Goal: Check status: Check status

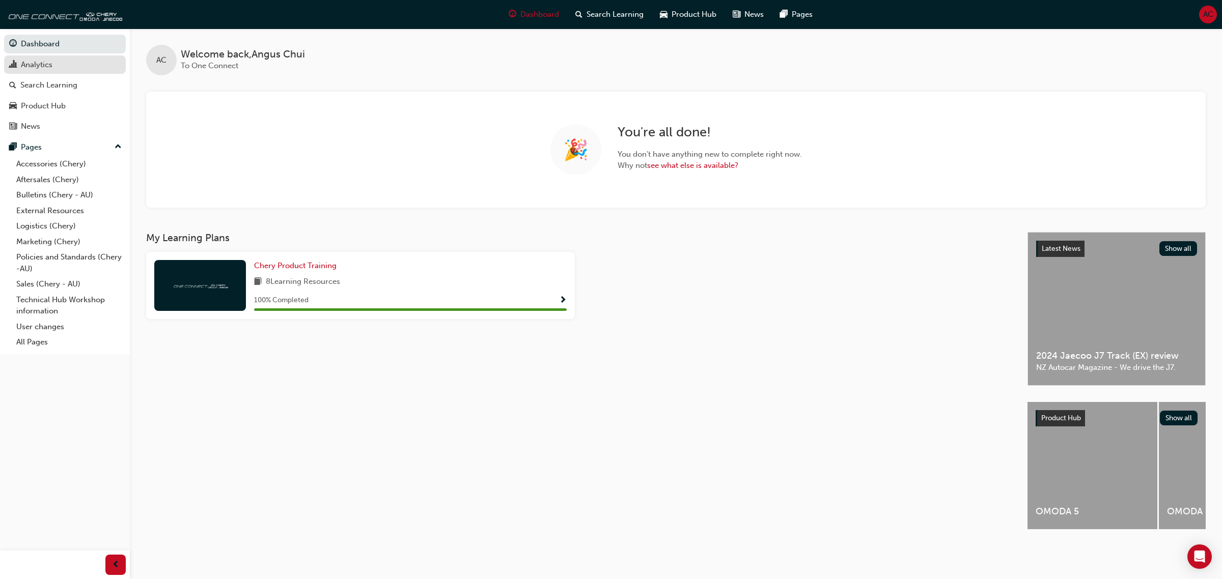
click at [47, 67] on div "Analytics" at bounding box center [37, 65] width 32 height 12
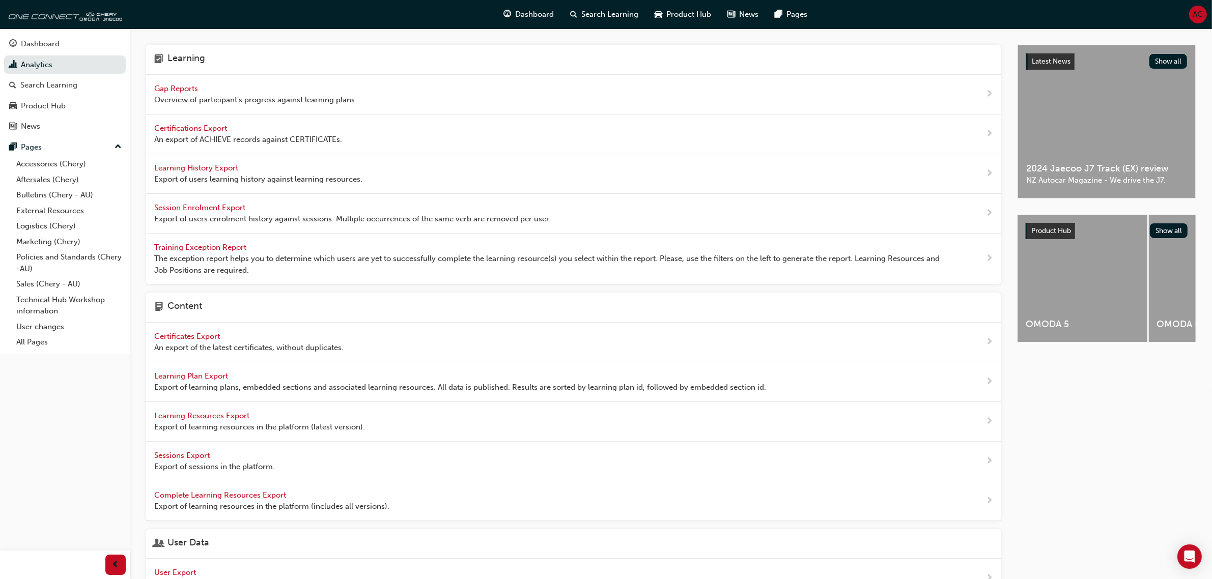
click at [164, 86] on span "Gap Reports" at bounding box center [177, 88] width 46 height 9
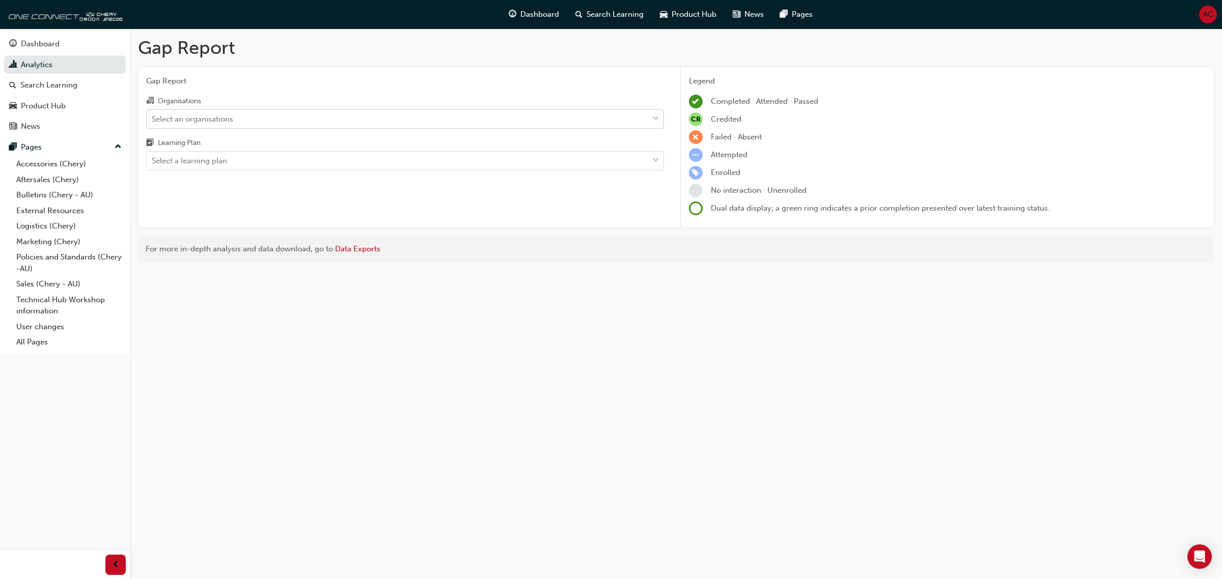
click at [312, 113] on div "Select an organisations" at bounding box center [397, 119] width 501 height 18
click at [153, 114] on input "Organisations Select an organisations" at bounding box center [152, 118] width 1 height 9
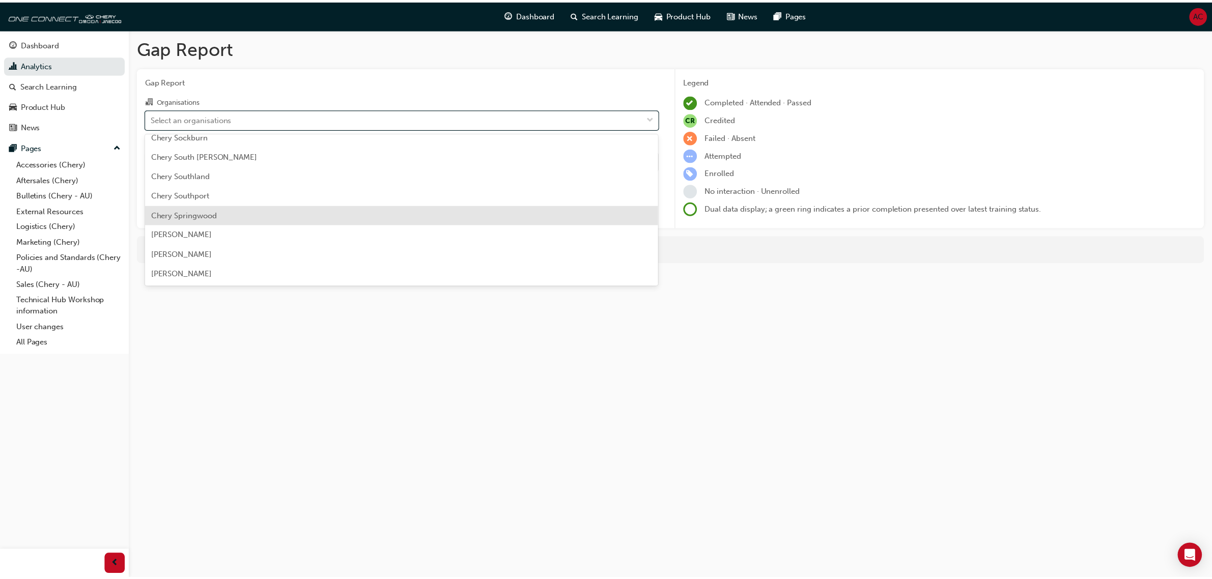
scroll to position [1591, 0]
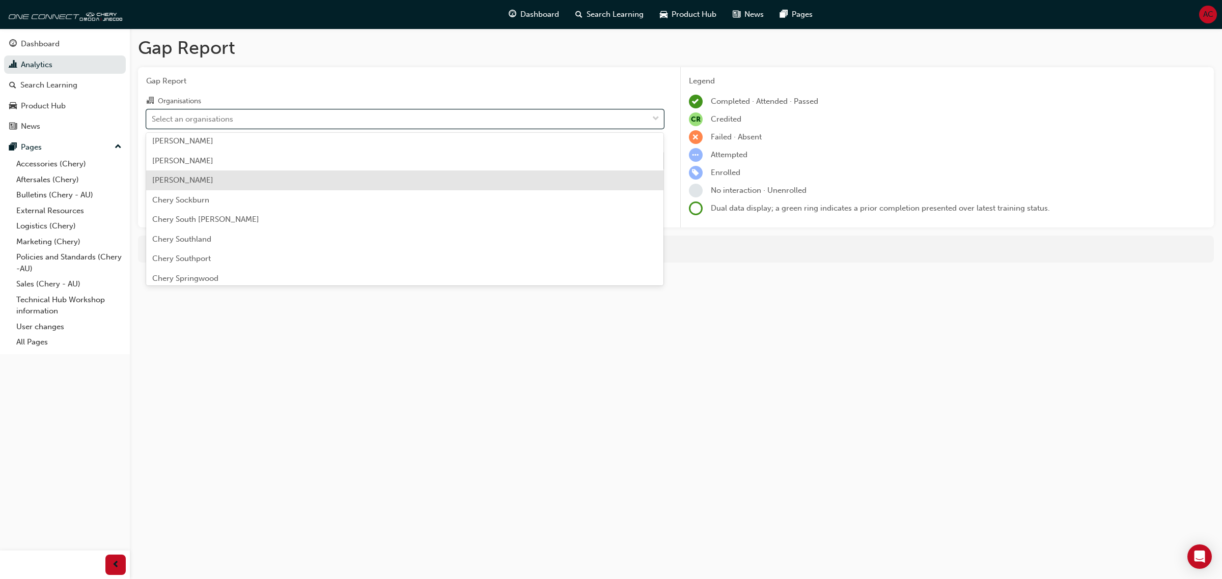
click at [315, 182] on div "[PERSON_NAME]" at bounding box center [405, 181] width 518 height 20
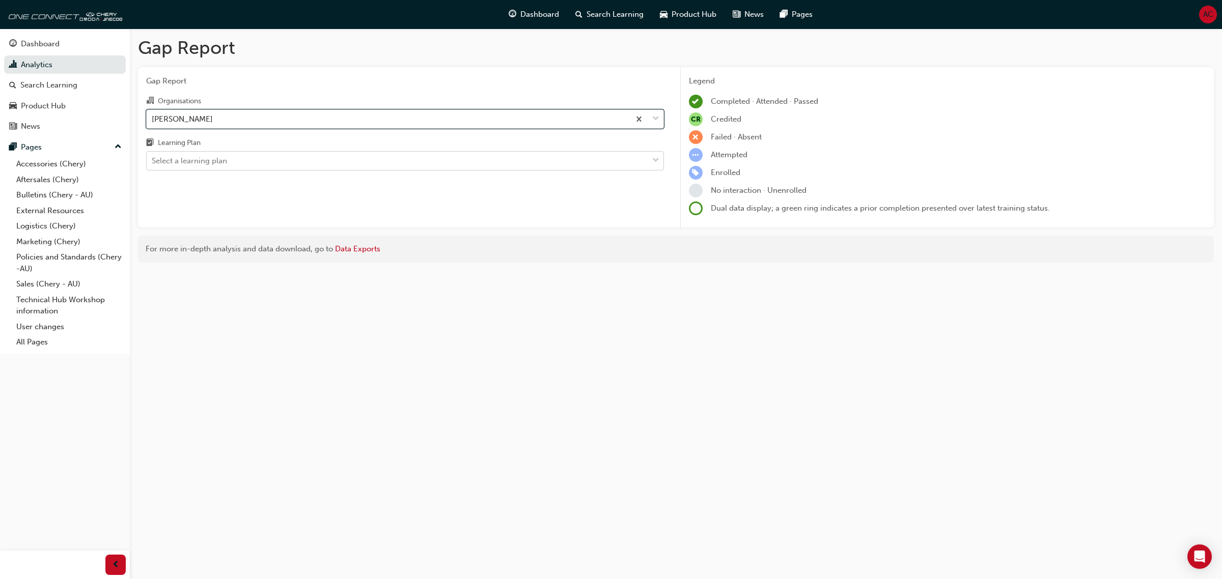
click at [288, 155] on div "Select a learning plan" at bounding box center [397, 161] width 501 height 18
click at [153, 156] on input "Learning Plan Select a learning plan" at bounding box center [152, 160] width 1 height 9
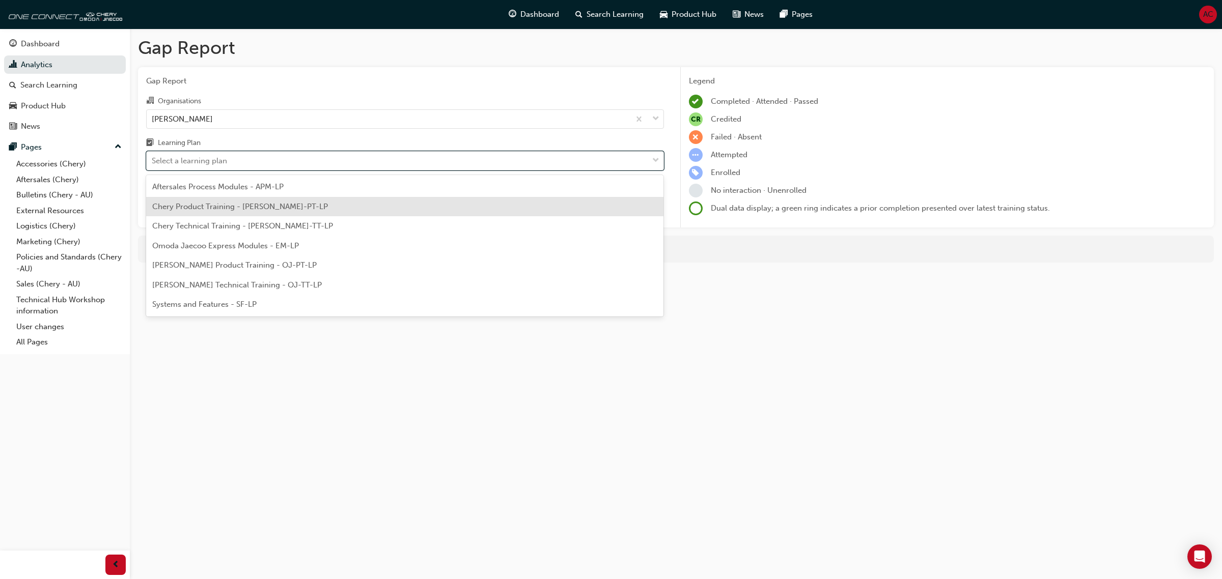
click at [302, 213] on div "Chery Product Training - [PERSON_NAME]-PT-LP" at bounding box center [405, 207] width 518 height 20
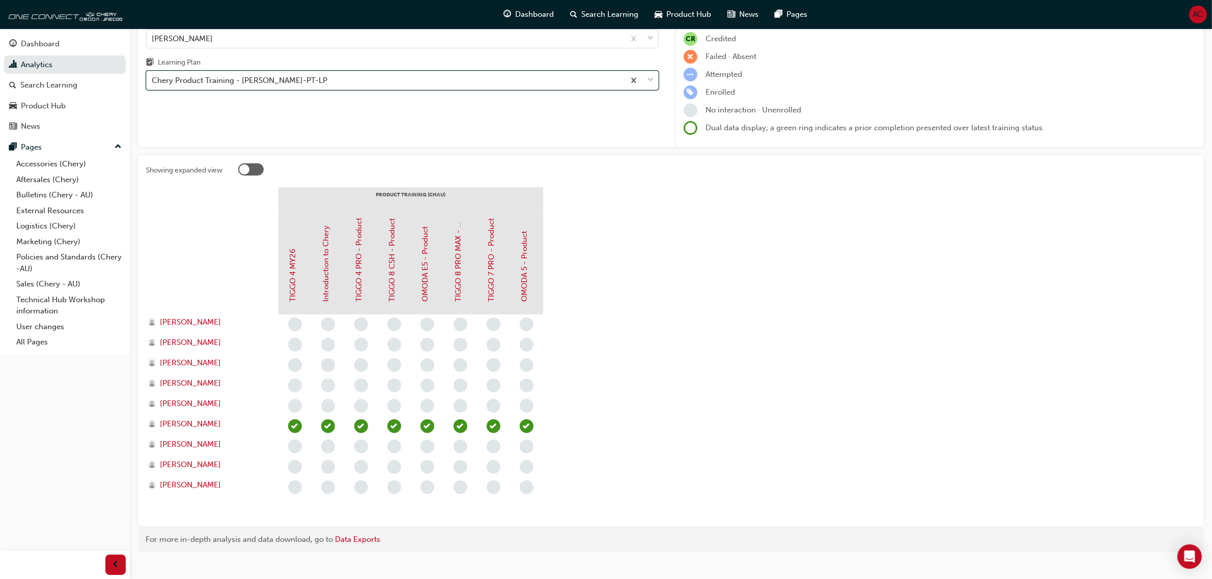
scroll to position [95, 0]
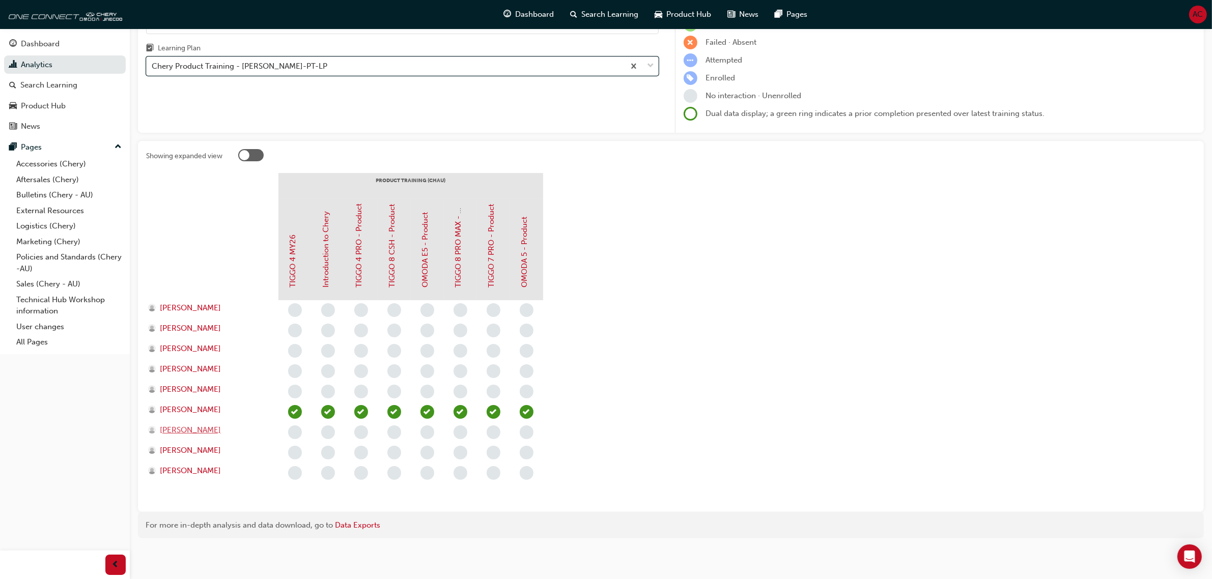
click at [204, 429] on span "[PERSON_NAME]" at bounding box center [190, 431] width 61 height 12
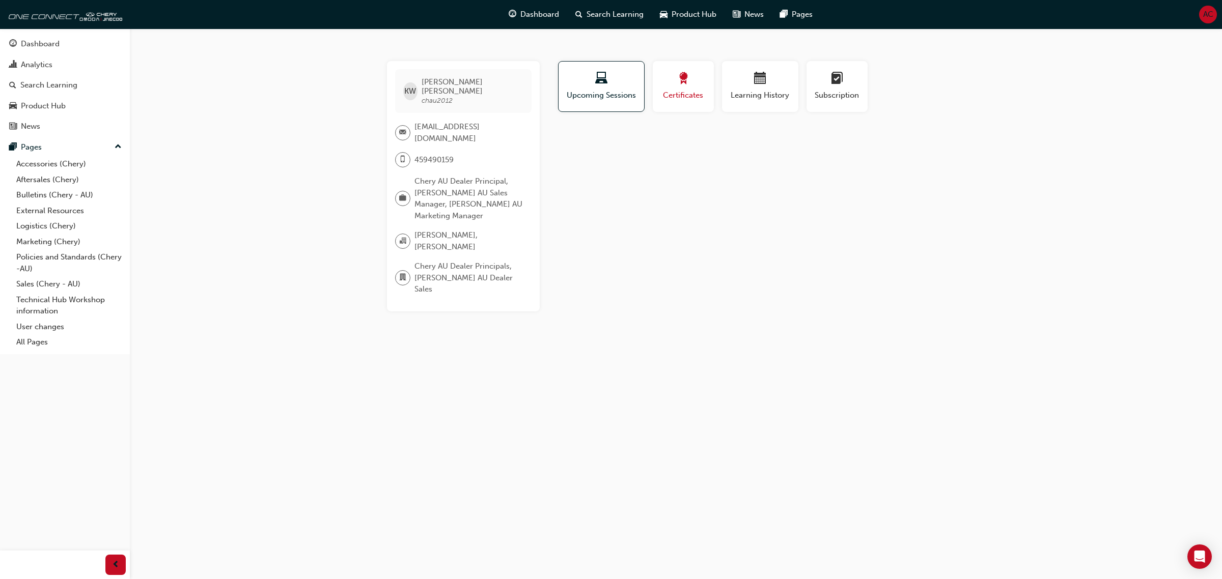
click at [693, 91] on span "Certificates" at bounding box center [683, 96] width 46 height 12
click at [775, 92] on span "Learning History" at bounding box center [759, 96] width 61 height 12
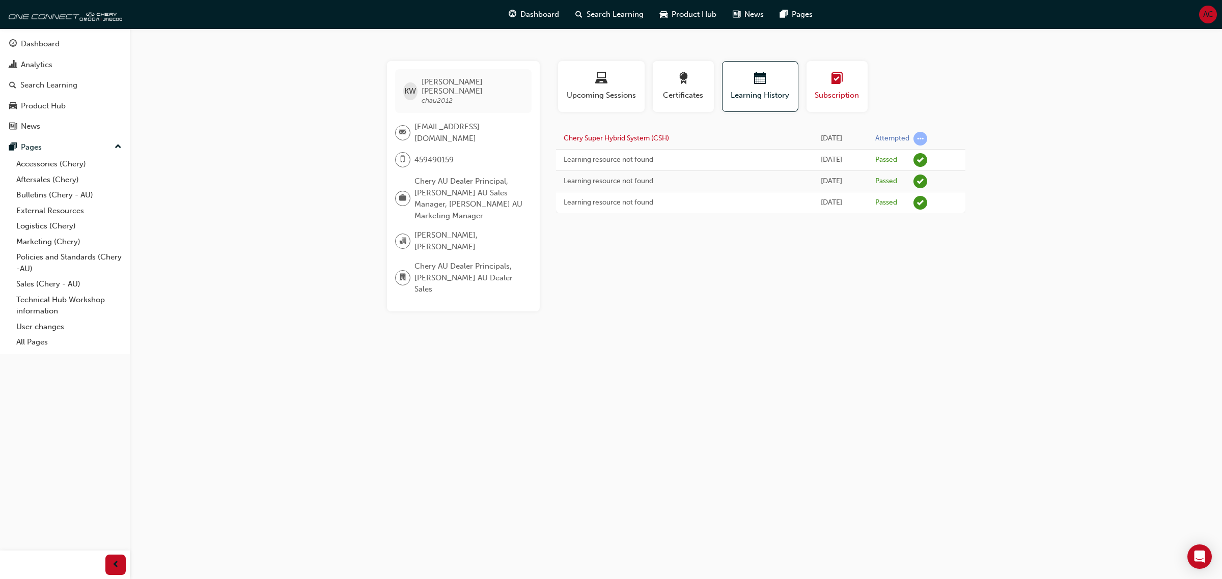
click at [826, 80] on div "button" at bounding box center [837, 80] width 46 height 16
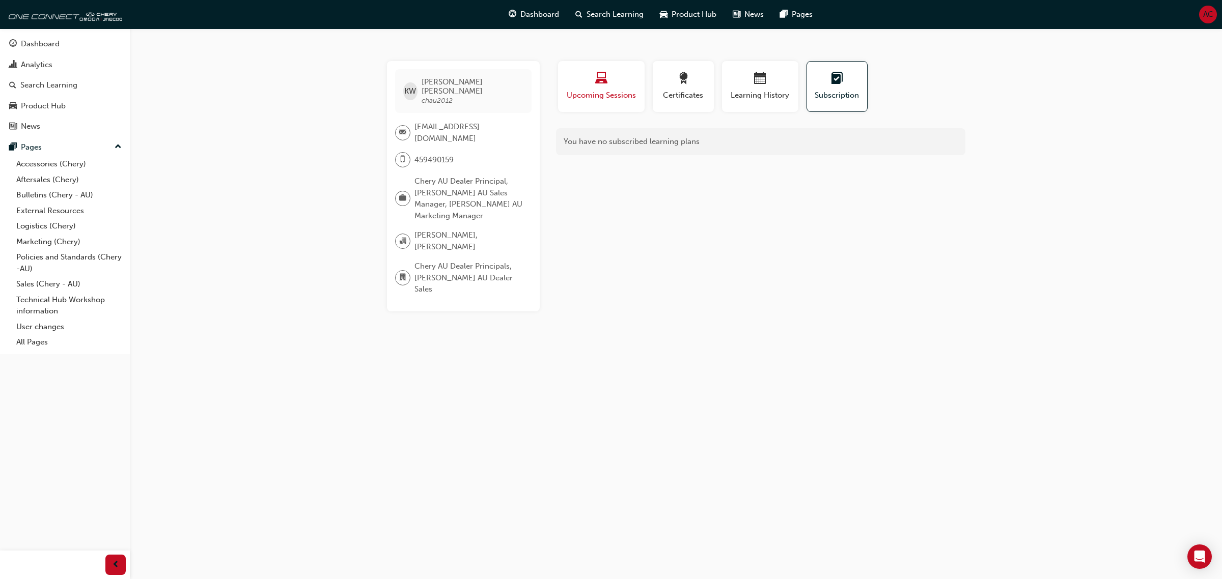
click at [589, 79] on div "button" at bounding box center [601, 80] width 71 height 16
click at [44, 63] on div "Analytics" at bounding box center [37, 65] width 32 height 12
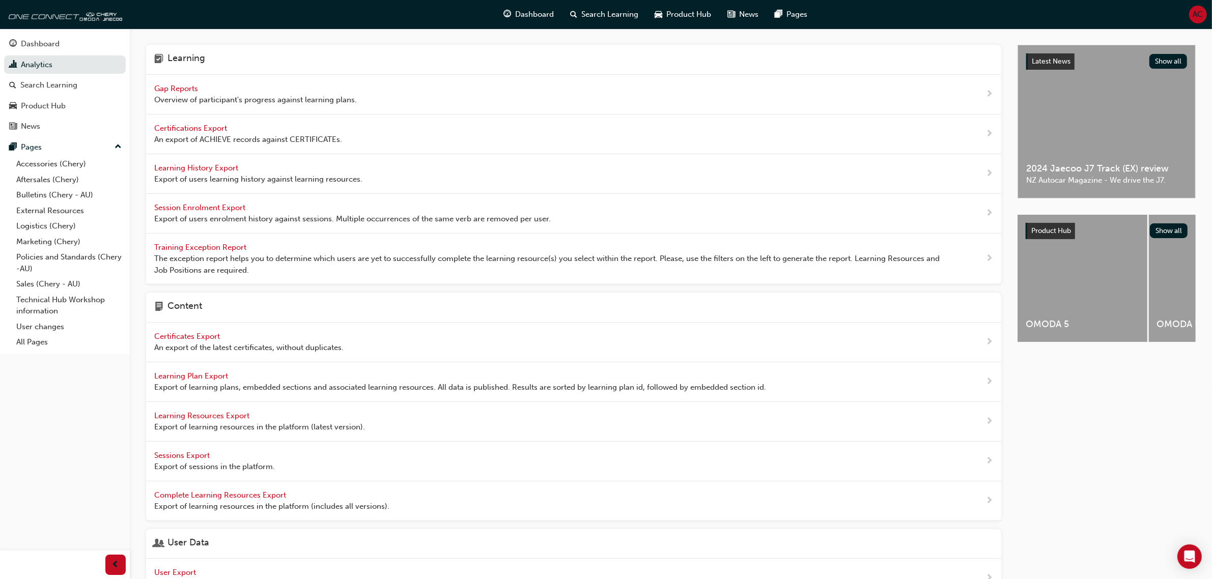
click at [176, 90] on span "Gap Reports" at bounding box center [177, 88] width 46 height 9
